Goal: Information Seeking & Learning: Learn about a topic

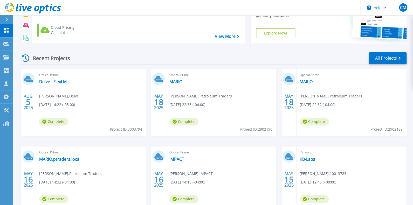
scroll to position [52, 0]
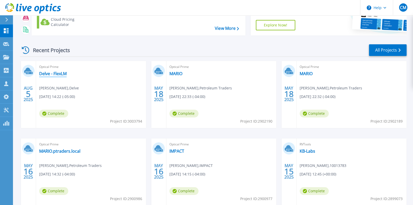
click at [54, 76] on link "Delve - FlexLM" at bounding box center [52, 73] width 27 height 5
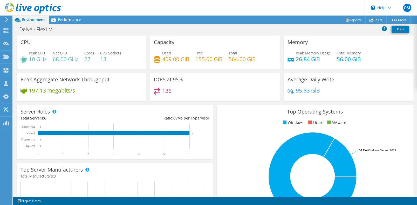
scroll to position [181, 0]
click at [64, 19] on span "Performance" at bounding box center [69, 19] width 23 height 5
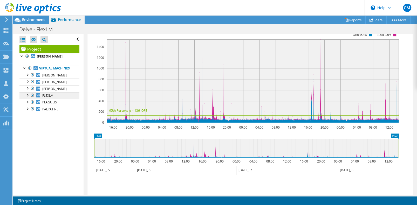
scroll to position [124, 0]
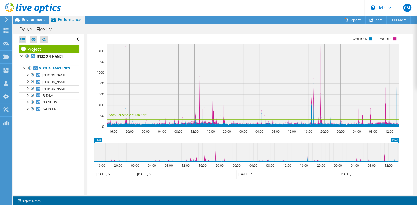
click at [155, 19] on span "Inventory" at bounding box center [157, 16] width 25 height 5
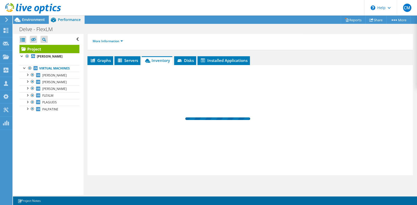
scroll to position [105, 0]
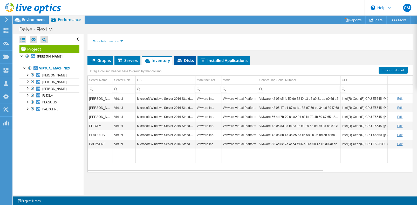
click at [190, 63] on span "Disks" at bounding box center [185, 60] width 17 height 5
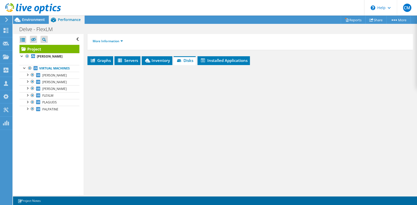
scroll to position [110, 0]
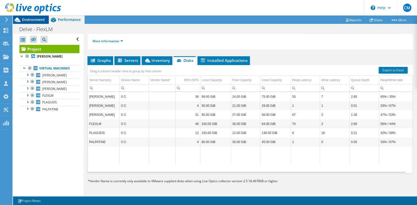
click at [31, 19] on span "Environment" at bounding box center [33, 19] width 23 height 5
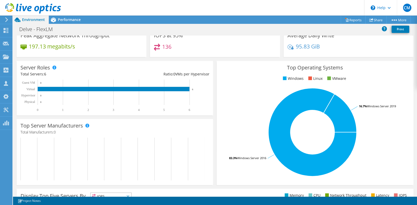
scroll to position [59, 0]
click at [65, 22] on span "Performance" at bounding box center [69, 19] width 23 height 5
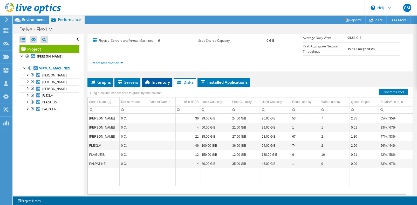
click at [160, 85] on span "Inventory" at bounding box center [156, 82] width 25 height 5
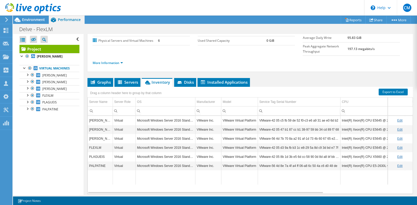
scroll to position [105, 0]
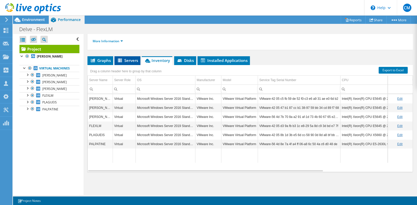
click at [126, 63] on span "Servers" at bounding box center [127, 60] width 21 height 5
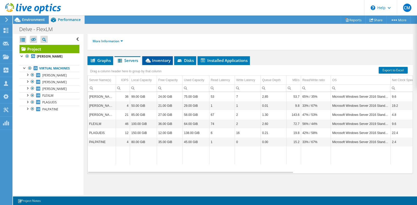
click at [159, 63] on span "Inventory" at bounding box center [157, 60] width 25 height 5
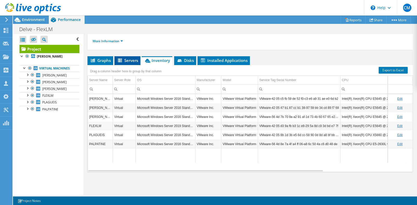
click at [128, 62] on span "Servers" at bounding box center [127, 60] width 21 height 5
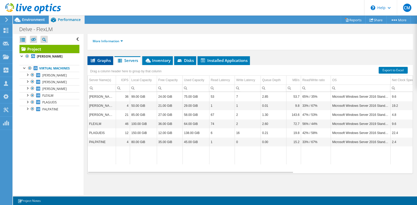
click at [104, 63] on span "Graphs" at bounding box center [100, 60] width 20 height 5
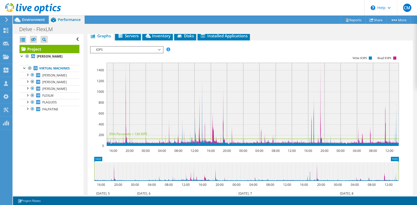
click at [156, 53] on span "IOPS" at bounding box center [126, 50] width 67 height 6
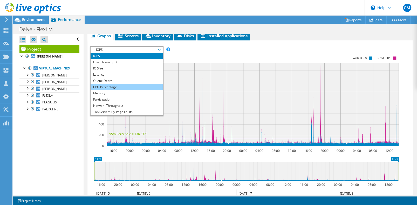
click at [122, 90] on li "CPU Percentage" at bounding box center [126, 87] width 72 height 6
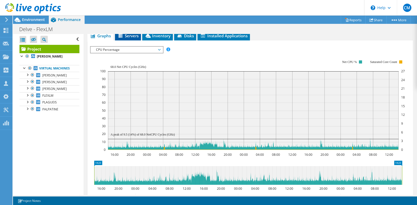
click at [129, 38] on span "Servers" at bounding box center [127, 35] width 21 height 5
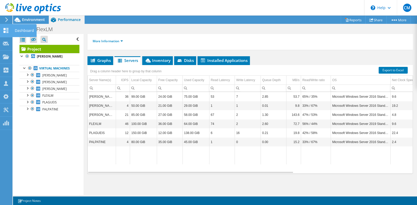
click at [3, 31] on icon at bounding box center [6, 30] width 6 height 5
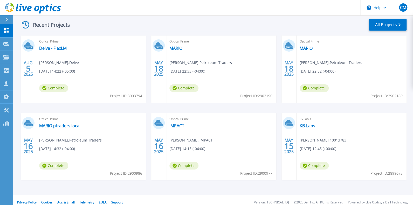
scroll to position [95, 0]
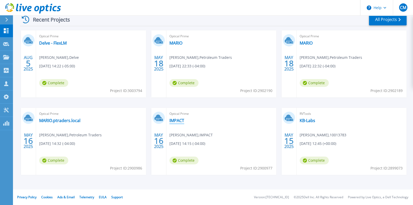
click at [177, 118] on link "IMPACT" at bounding box center [176, 120] width 15 height 5
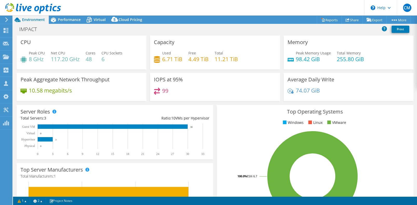
select select "USD"
click at [93, 20] on icon at bounding box center [89, 19] width 9 height 9
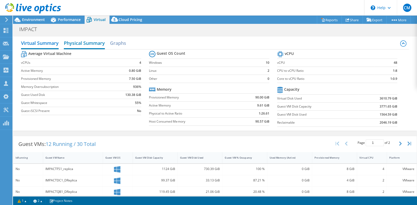
click at [85, 49] on h2 "Physical Summary" at bounding box center [84, 43] width 41 height 11
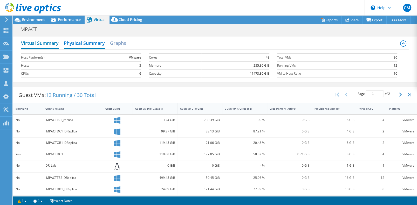
click at [27, 49] on h2 "Virtual Summary" at bounding box center [40, 43] width 38 height 11
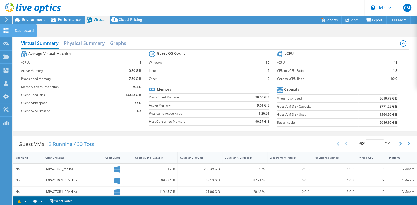
click at [6, 33] on icon at bounding box center [6, 30] width 6 height 5
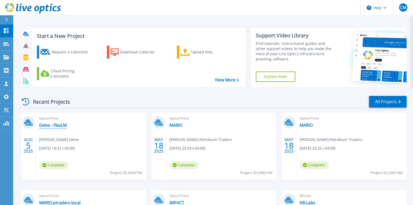
click at [45, 128] on link "Delve - FlexLM" at bounding box center [52, 125] width 27 height 5
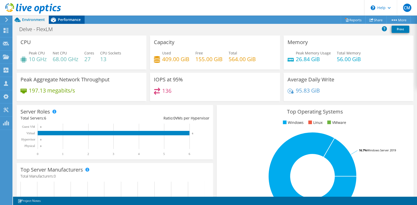
click at [74, 19] on span "Performance" at bounding box center [69, 19] width 23 height 5
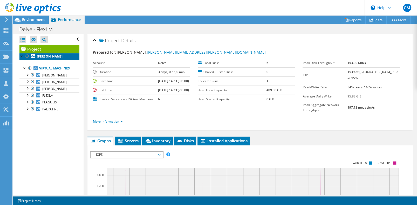
click at [41, 59] on b "FINN" at bounding box center [50, 56] width 26 height 4
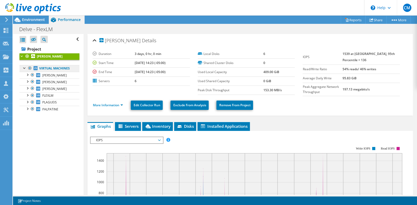
click at [43, 72] on link "Virtual Machines" at bounding box center [49, 68] width 60 height 7
click at [26, 70] on div at bounding box center [24, 67] width 5 height 5
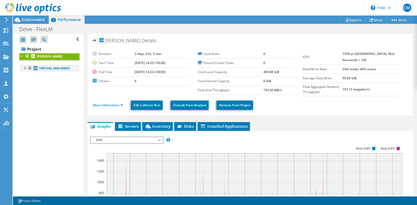
click at [26, 70] on div at bounding box center [24, 67] width 5 height 5
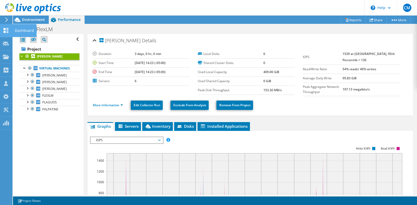
click at [5, 30] on use at bounding box center [6, 30] width 5 height 5
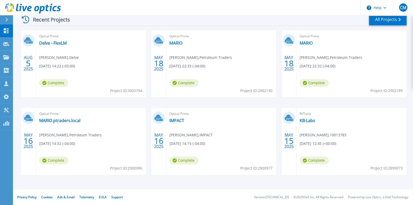
scroll to position [95, 0]
click at [175, 118] on link "IMPACT" at bounding box center [176, 120] width 15 height 5
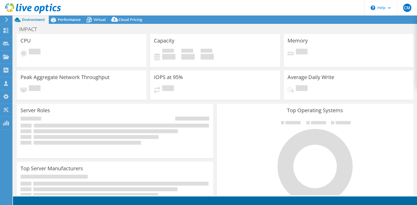
select select "USD"
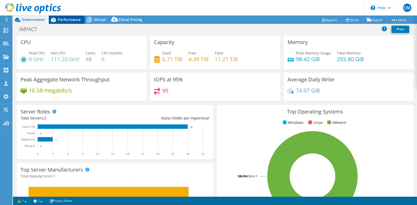
click at [69, 19] on span "Performance" at bounding box center [69, 19] width 23 height 5
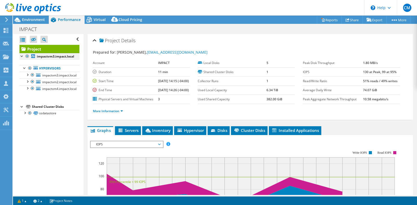
click at [22, 58] on div at bounding box center [21, 55] width 5 height 5
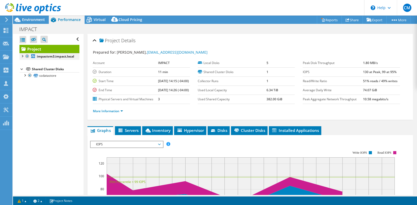
click at [22, 58] on div at bounding box center [21, 55] width 5 height 5
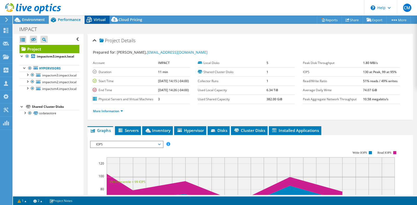
click at [101, 19] on span "Virtual" at bounding box center [100, 19] width 12 height 5
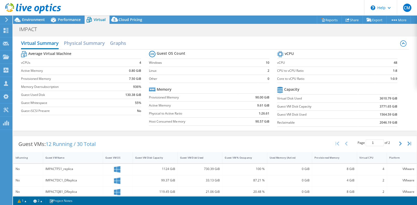
scroll to position [103, 0]
click at [6, 31] on icon at bounding box center [6, 30] width 6 height 5
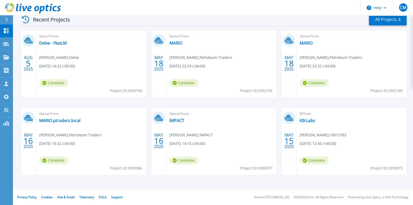
scroll to position [95, 0]
click at [303, 118] on link "KB-Labs" at bounding box center [307, 120] width 16 height 5
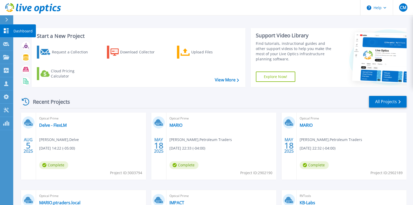
click at [4, 31] on div at bounding box center [6, 30] width 6 height 5
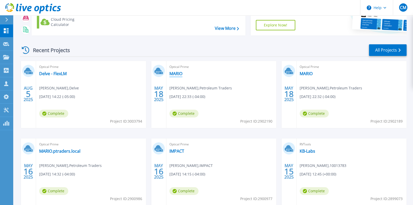
click at [176, 76] on link "MARIO" at bounding box center [175, 73] width 13 height 5
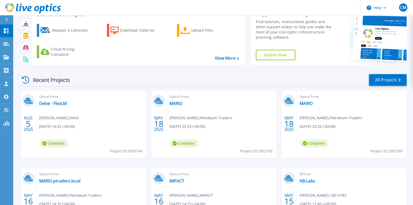
scroll to position [52, 0]
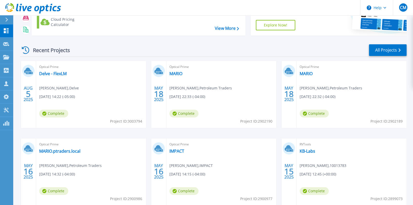
click at [143, 70] on span "Optical Prime" at bounding box center [91, 67] width 104 height 6
click at [308, 76] on link "MARIO" at bounding box center [305, 73] width 13 height 5
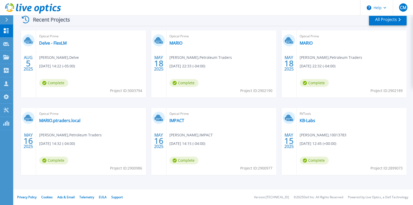
scroll to position [95, 0]
click at [48, 118] on link "MARIO.ptraders.local" at bounding box center [59, 120] width 41 height 5
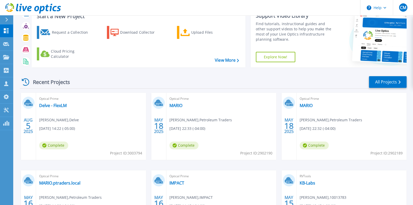
scroll to position [17, 0]
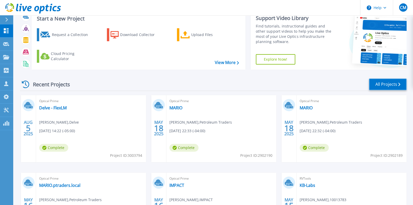
click at [382, 90] on link "All Projects" at bounding box center [388, 85] width 38 height 12
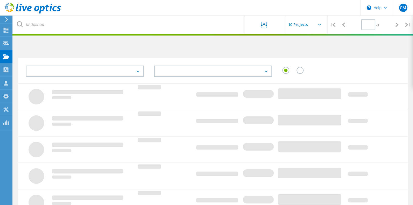
type input "1"
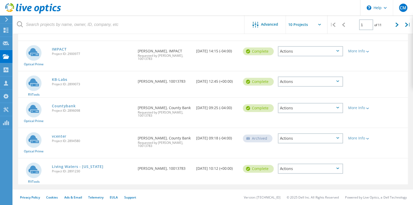
scroll to position [254, 0]
click at [67, 104] on link "Countybank" at bounding box center [64, 106] width 24 height 4
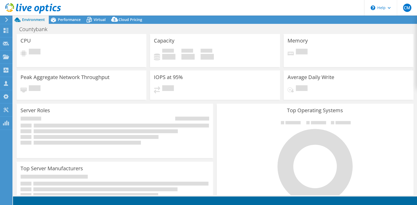
select select "USD"
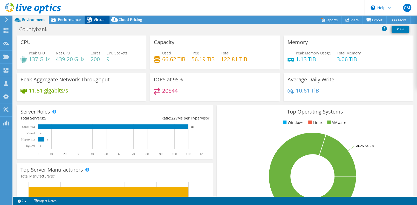
click at [99, 20] on span "Virtual" at bounding box center [100, 19] width 12 height 5
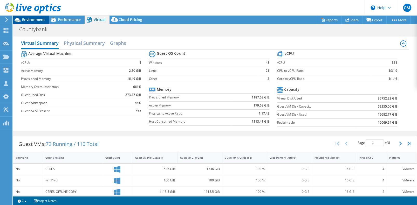
click at [26, 19] on span "Environment" at bounding box center [33, 19] width 23 height 5
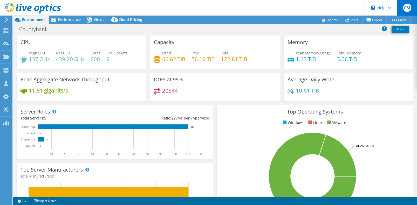
click at [407, 8] on span "CM" at bounding box center [407, 8] width 8 height 8
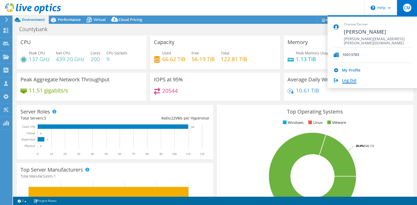
click at [349, 83] on link "Log Out" at bounding box center [349, 80] width 15 height 5
